Goal: Find specific page/section: Find specific page/section

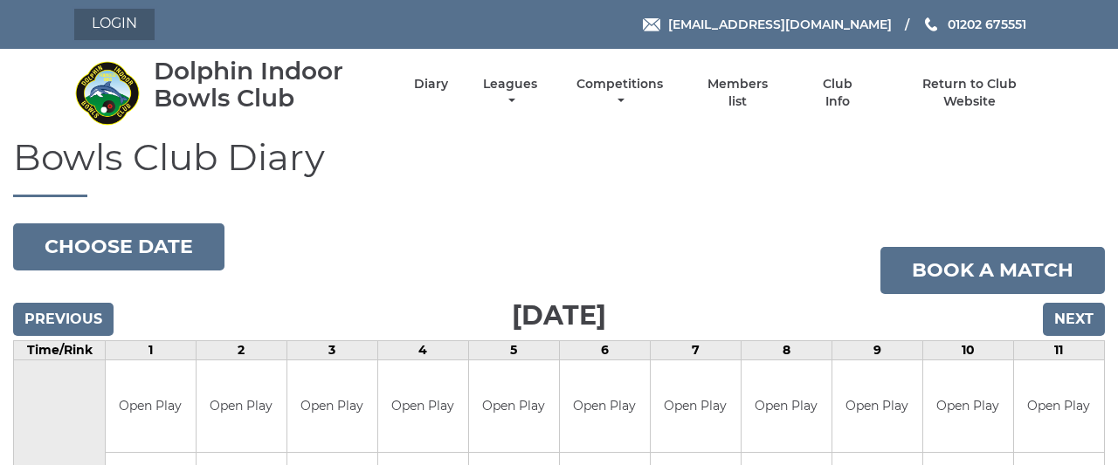
click at [132, 33] on link "Login" at bounding box center [114, 24] width 80 height 31
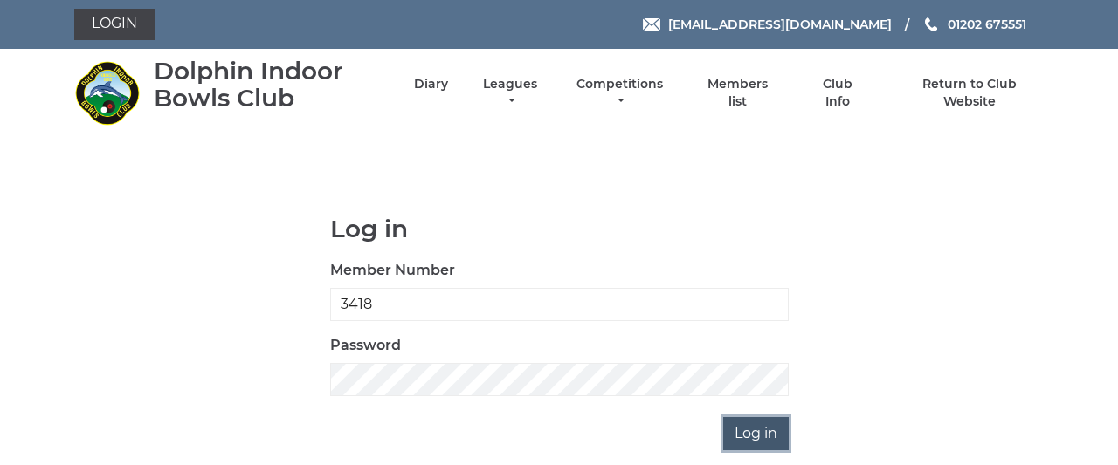
click at [769, 430] on input "Log in" at bounding box center [755, 433] width 65 height 33
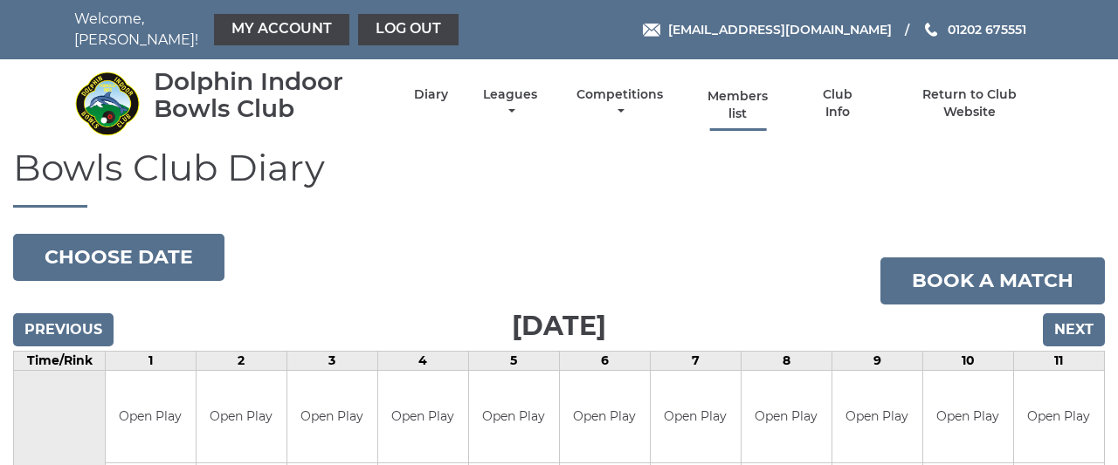
click at [754, 88] on link "Members list" at bounding box center [738, 105] width 80 height 34
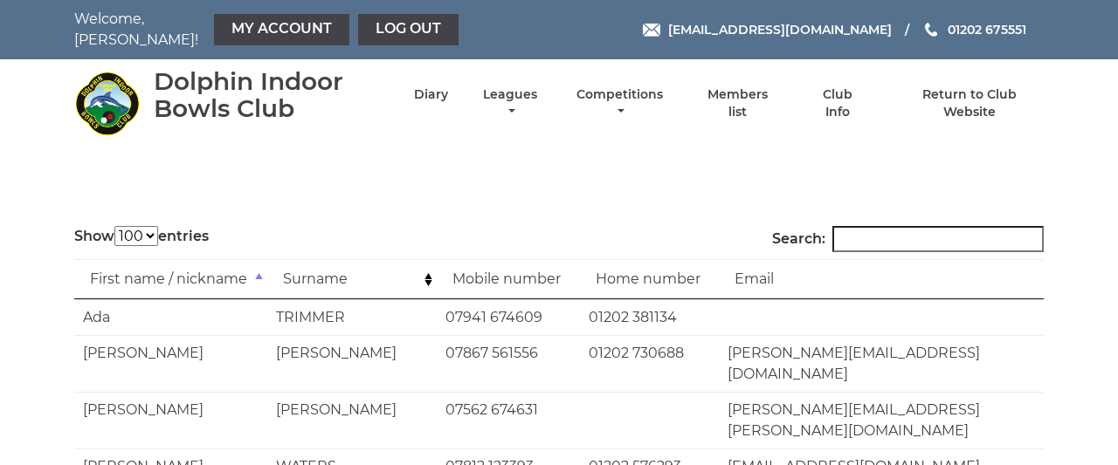
select select "100"
click at [926, 226] on input "Search:" at bounding box center [937, 239] width 211 height 26
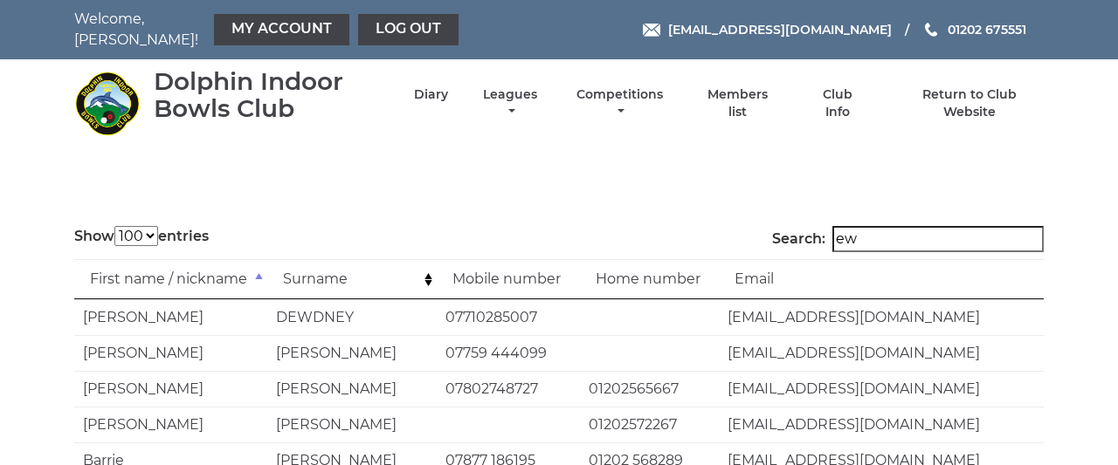
type input "e"
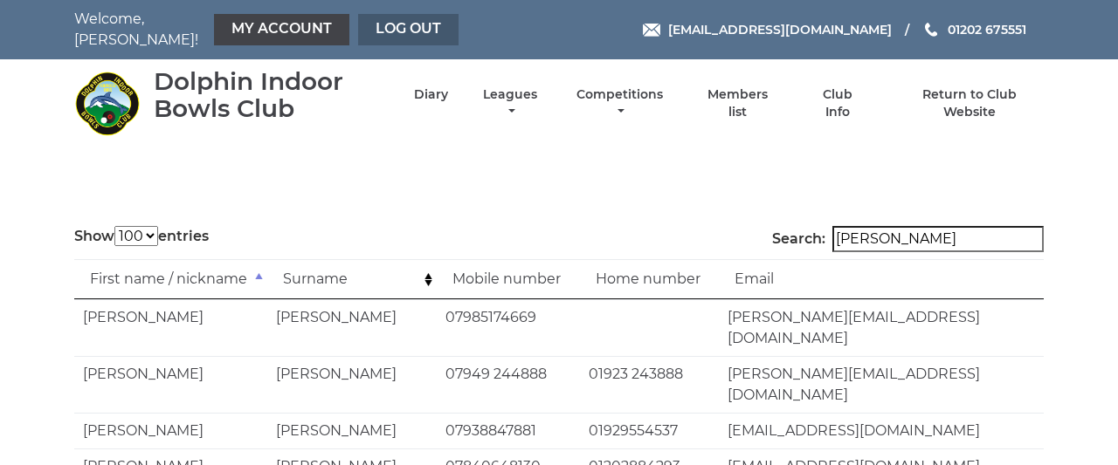
type input "lewis"
click at [372, 17] on link "Log out" at bounding box center [408, 29] width 100 height 31
